Goal: Transaction & Acquisition: Obtain resource

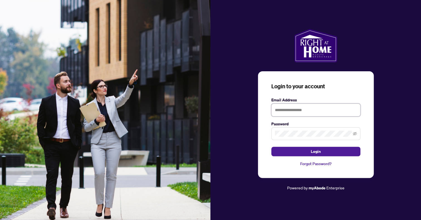
click at [285, 111] on input "text" at bounding box center [315, 110] width 89 height 13
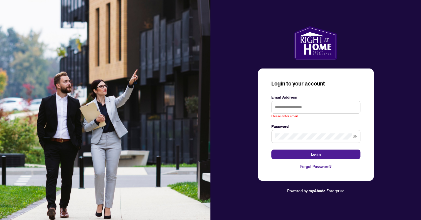
drag, startPoint x: 394, startPoint y: 1, endPoint x: 396, endPoint y: 32, distance: 30.7
click at [396, 32] on div at bounding box center [316, 42] width 211 height 33
click at [414, 43] on div at bounding box center [316, 42] width 211 height 33
click at [302, 108] on input "text" at bounding box center [315, 107] width 89 height 13
type input "**********"
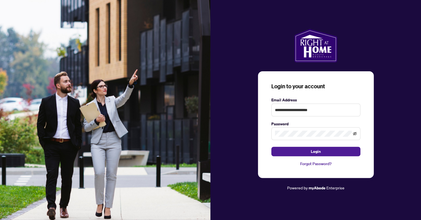
click at [355, 134] on icon "eye-invisible" at bounding box center [355, 133] width 4 height 3
click at [338, 153] on button "Login" at bounding box center [315, 151] width 89 height 9
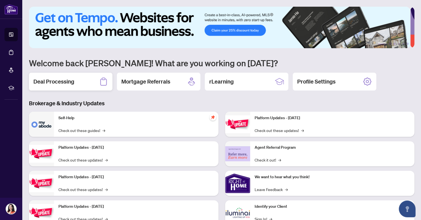
click at [67, 79] on h2 "Deal Processing" at bounding box center [53, 82] width 41 height 8
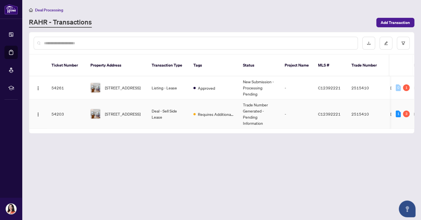
click at [170, 104] on td "Deal - Sell Side Lease" at bounding box center [168, 113] width 42 height 29
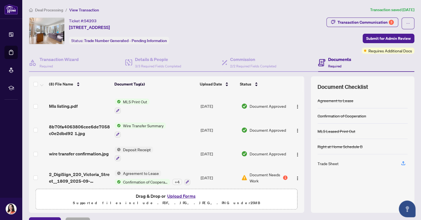
scroll to position [95, 0]
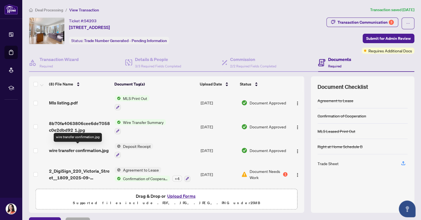
click at [95, 148] on span "wire transfer confirmation.jpg" at bounding box center [79, 150] width 60 height 7
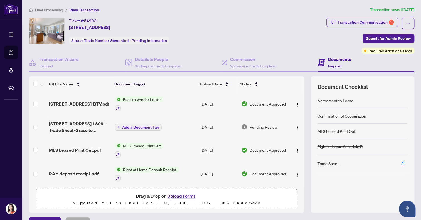
click at [161, 170] on span "Right at Home Deposit Receipt" at bounding box center [150, 169] width 58 height 6
click at [154, 168] on span "Right at Home Deposit Receipt" at bounding box center [150, 169] width 58 height 6
click at [118, 177] on button "button" at bounding box center [118, 178] width 6 height 6
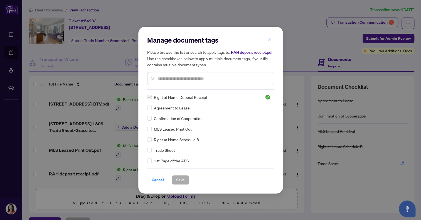
click at [269, 38] on icon "close" at bounding box center [269, 40] width 4 height 4
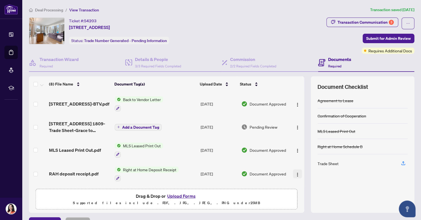
click at [295, 173] on img "button" at bounding box center [297, 174] width 4 height 4
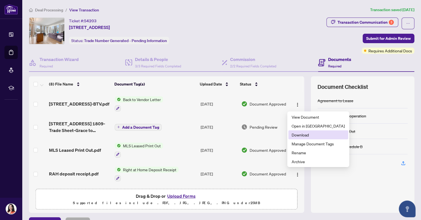
click at [305, 135] on span "Download" at bounding box center [318, 135] width 53 height 6
